Goal: Entertainment & Leisure: Consume media (video, audio)

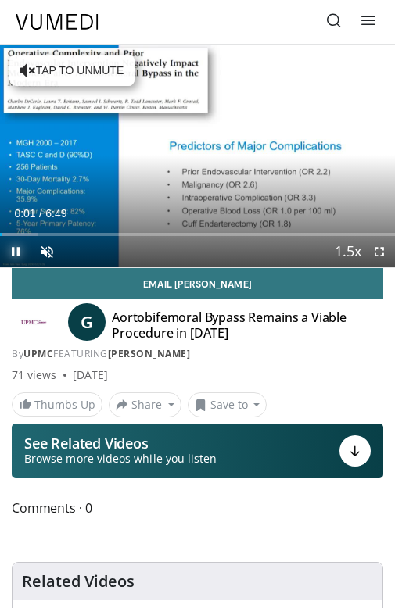
click at [16, 248] on span "Video Player" at bounding box center [15, 251] width 31 height 31
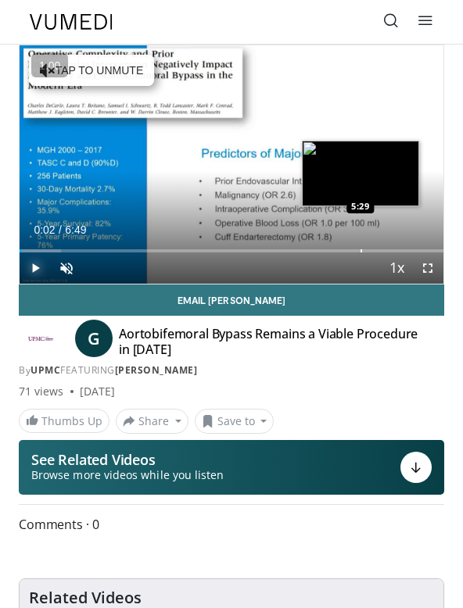
click at [360, 249] on div "Progress Bar" at bounding box center [361, 250] width 2 height 3
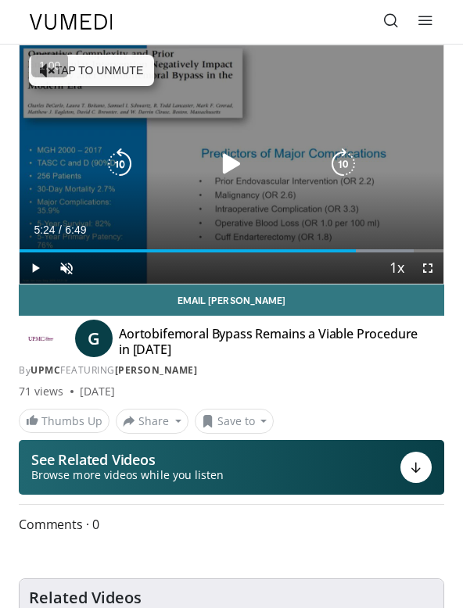
click at [296, 211] on div "10 seconds Tap to unmute" at bounding box center [232, 164] width 424 height 238
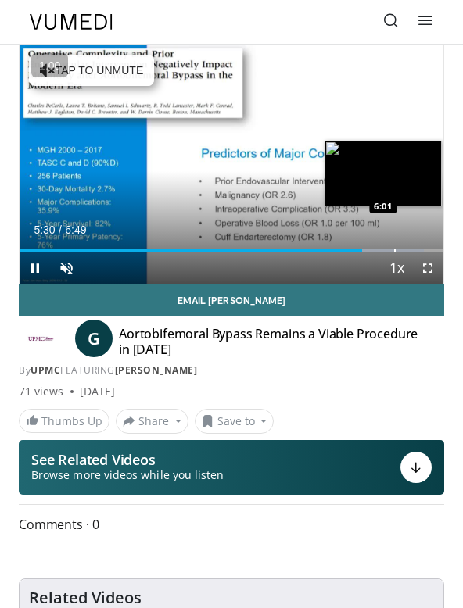
click at [393, 244] on div "Loaded : 95.45% 5:30 6:01" at bounding box center [232, 245] width 424 height 15
click at [394, 246] on div "Loaded : 100.00% 6:03 6:15" at bounding box center [232, 245] width 424 height 15
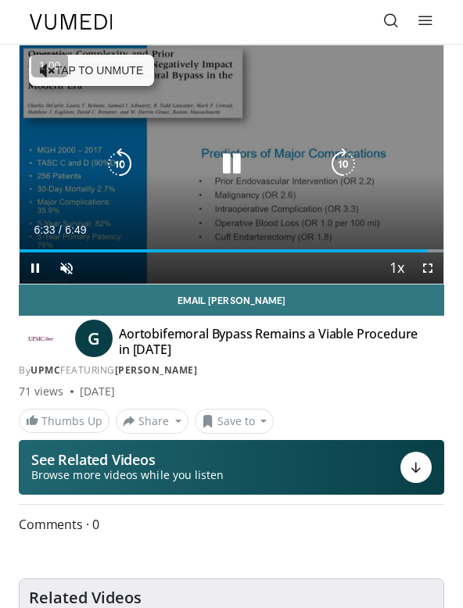
click at [233, 156] on icon "Video Player" at bounding box center [231, 164] width 31 height 31
